Goal: Transaction & Acquisition: Purchase product/service

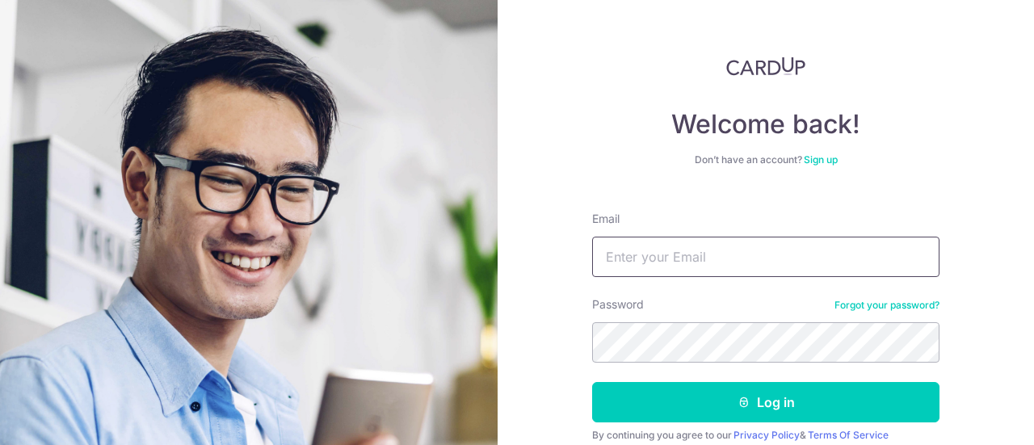
click at [664, 266] on input "Email" at bounding box center [765, 257] width 347 height 40
type input "shawntan90@gmail.com"
click at [592, 382] on button "Log in" at bounding box center [765, 402] width 347 height 40
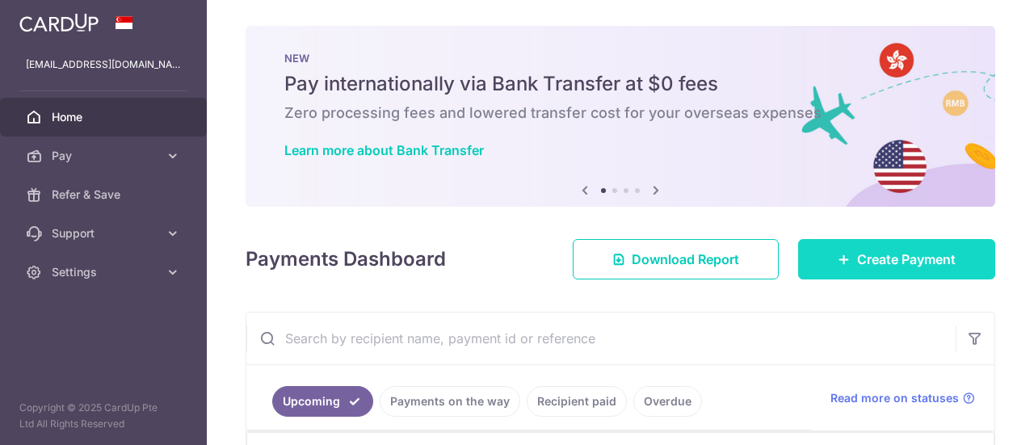
click at [840, 277] on link "Create Payment" at bounding box center [896, 259] width 197 height 40
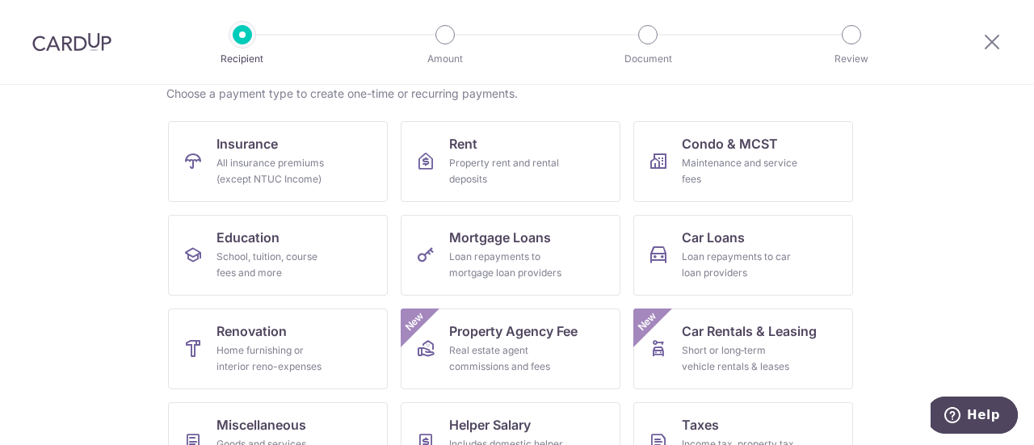
scroll to position [134, 0]
click at [674, 244] on link "Car Loans Loan repayments to car loan providers" at bounding box center [743, 254] width 220 height 81
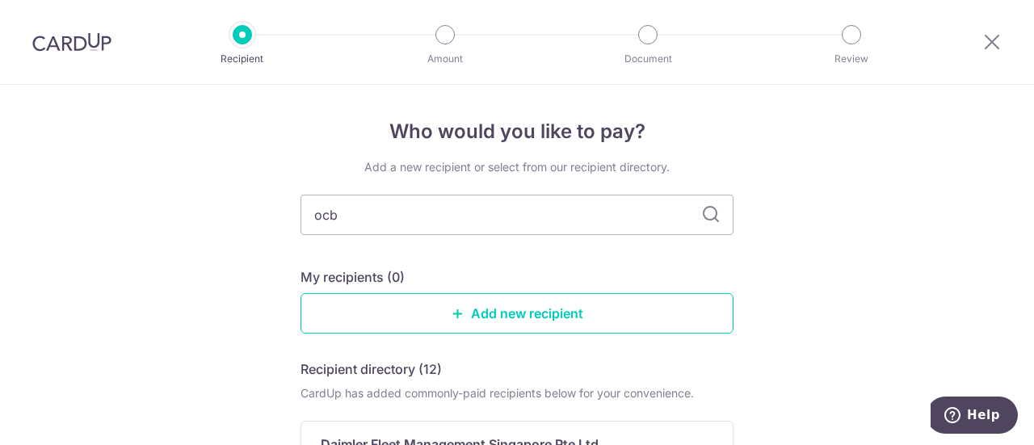
type input "ocbc"
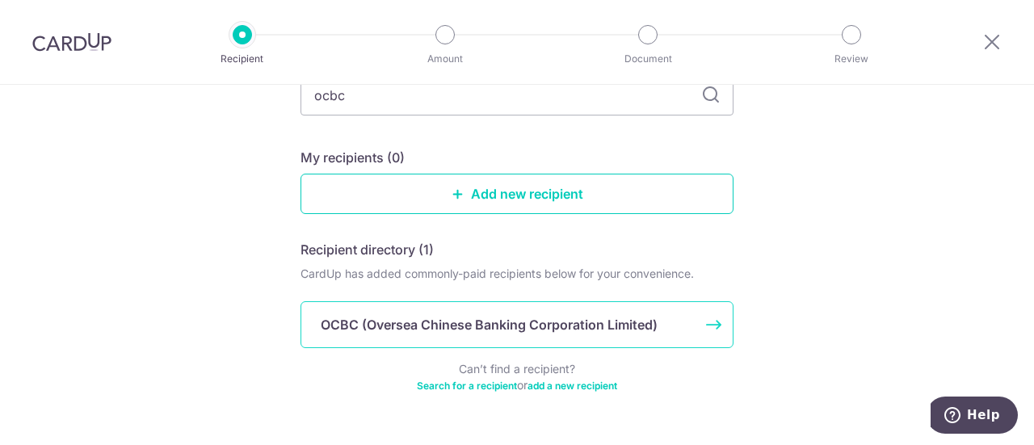
click at [685, 318] on div "OCBC (Oversea Chinese Banking Corporation Limited)" at bounding box center [507, 324] width 373 height 19
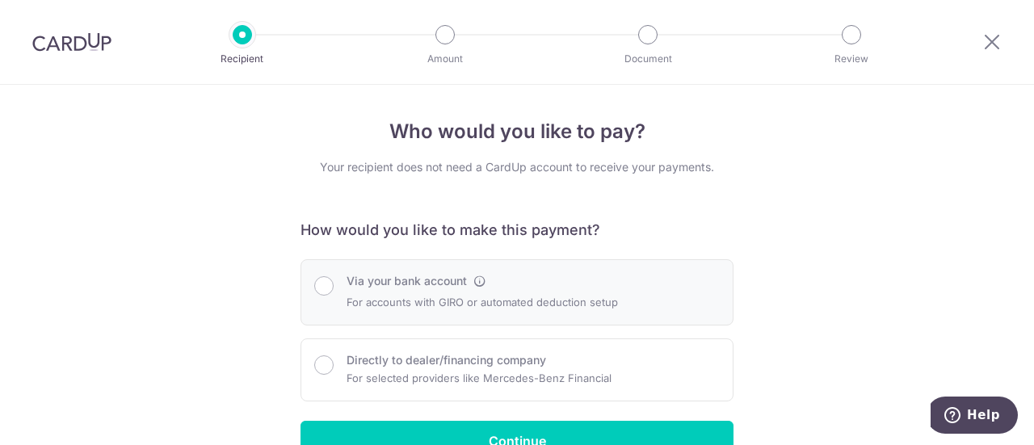
scroll to position [90, 0]
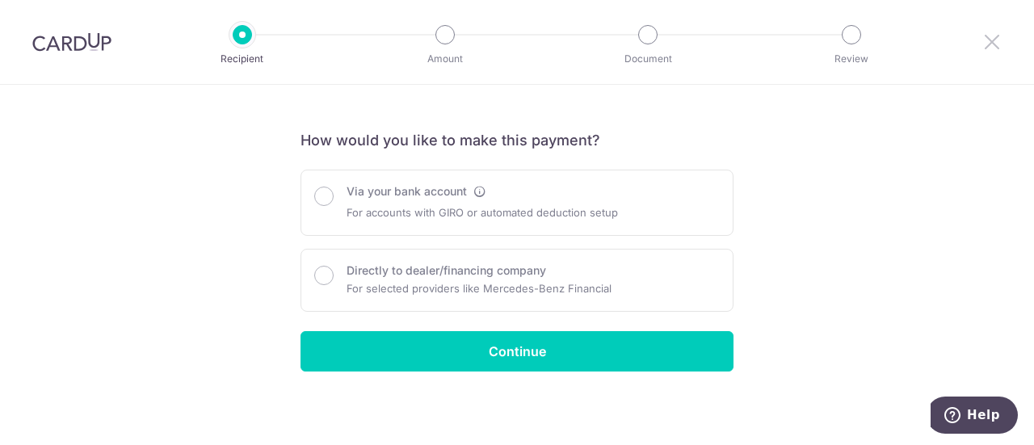
click at [992, 40] on icon at bounding box center [991, 42] width 19 height 20
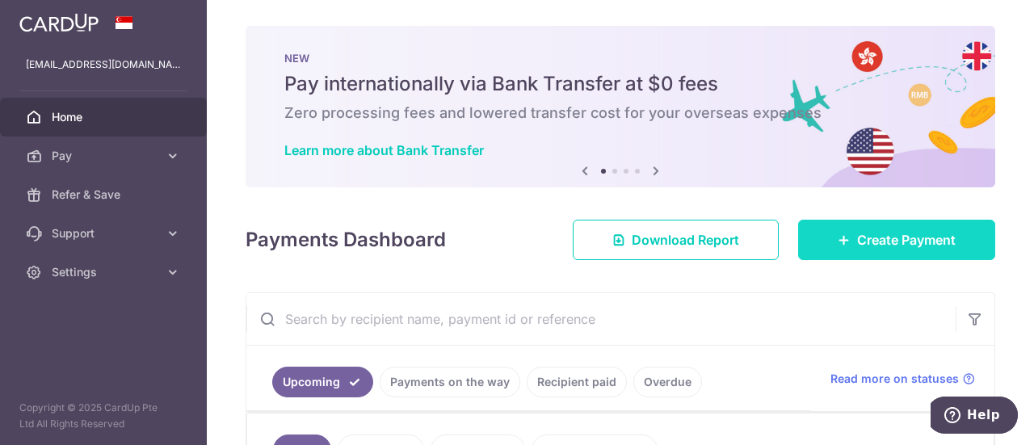
click at [926, 241] on span "Create Payment" at bounding box center [906, 239] width 99 height 19
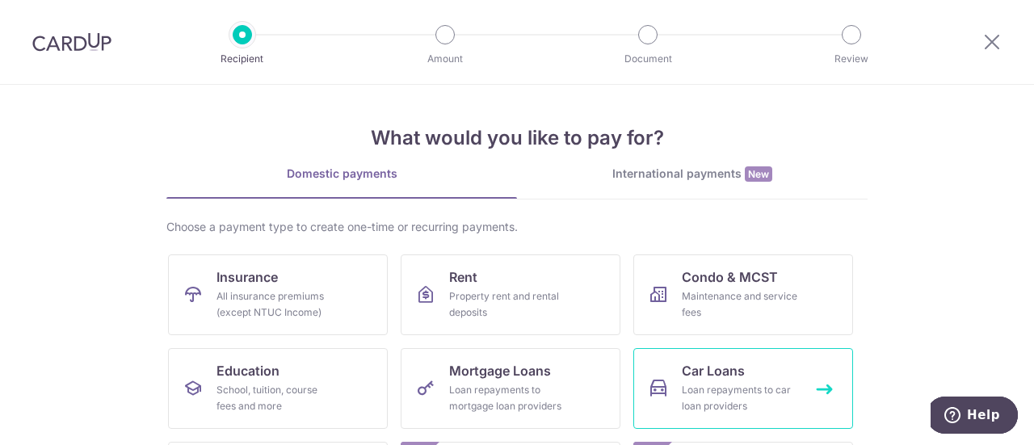
click at [747, 395] on div "Loan repayments to car loan providers" at bounding box center [740, 398] width 116 height 32
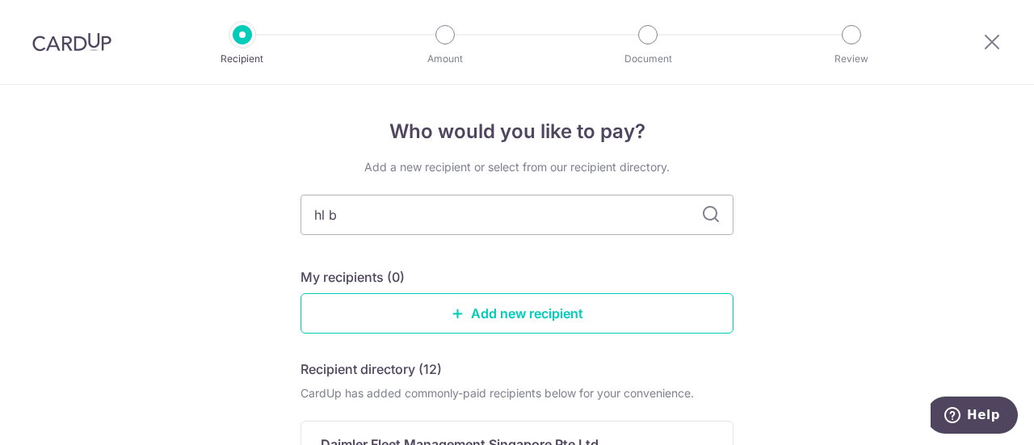
type input "hl ba"
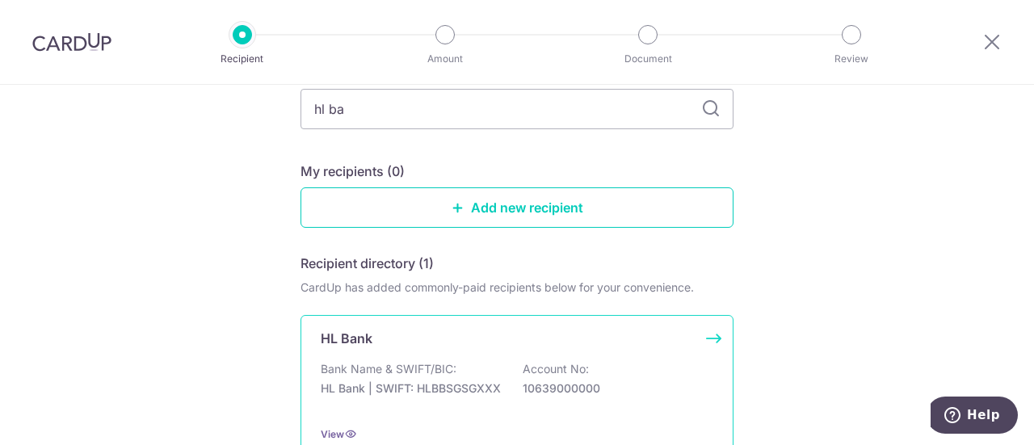
scroll to position [214, 0]
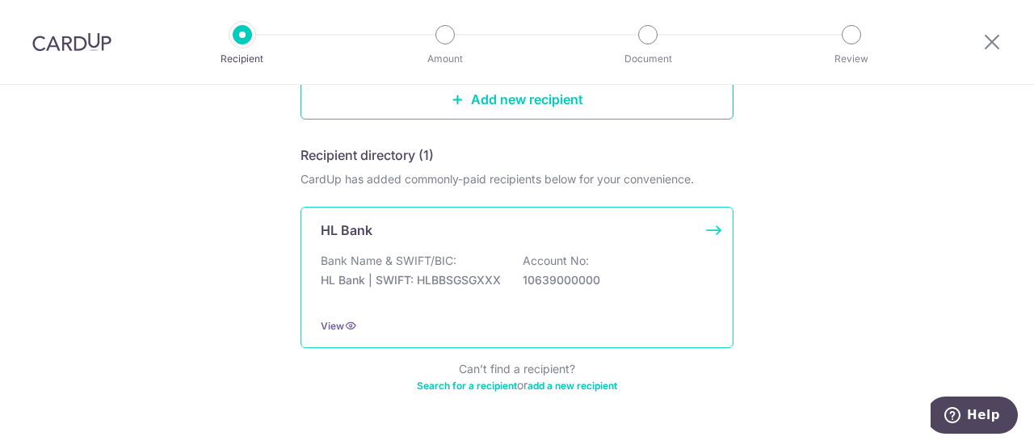
click at [443, 282] on p "HL Bank | SWIFT: HLBBSGSGXXX" at bounding box center [411, 280] width 181 height 16
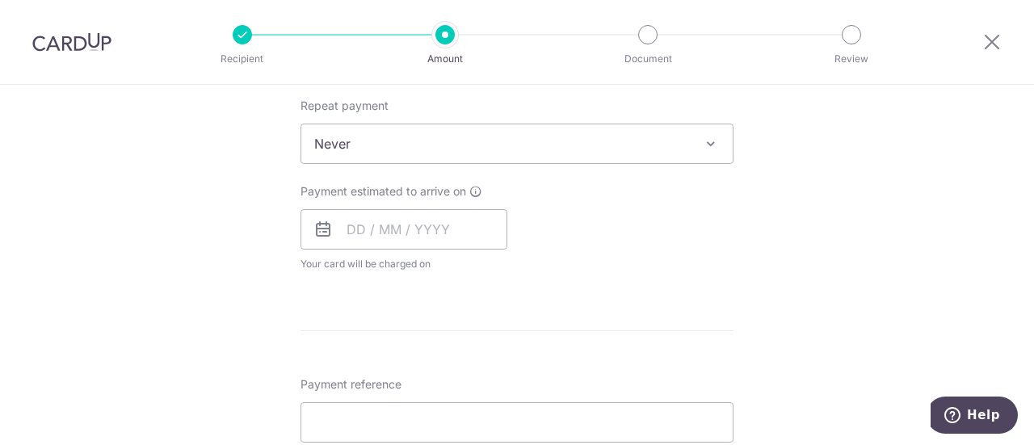
scroll to position [646, 0]
click at [999, 48] on div at bounding box center [992, 42] width 84 height 84
click at [999, 48] on icon at bounding box center [991, 42] width 19 height 20
drag, startPoint x: 595, startPoint y: 80, endPoint x: 870, endPoint y: -81, distance: 319.0
click at [870, 0] on html "Recipient Amount Document Review Tell us more about your payment Enter payment …" at bounding box center [517, 222] width 1034 height 445
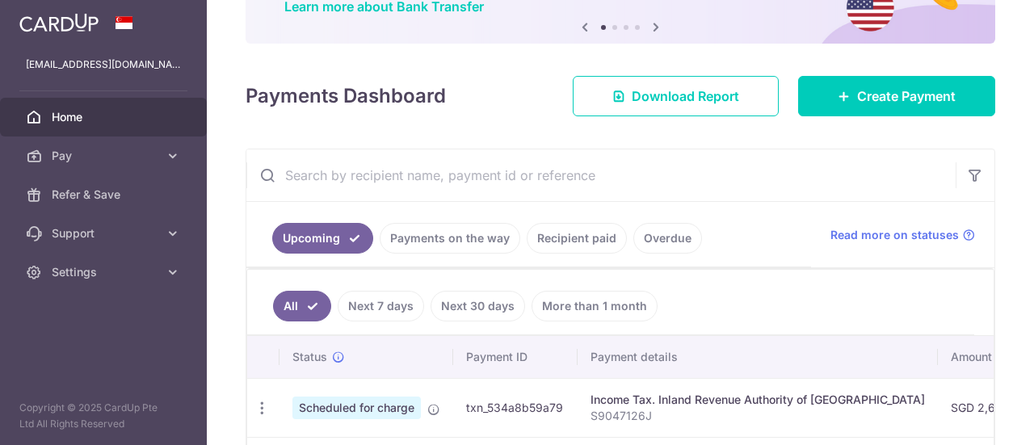
scroll to position [242, 0]
